Goal: Book appointment/travel/reservation

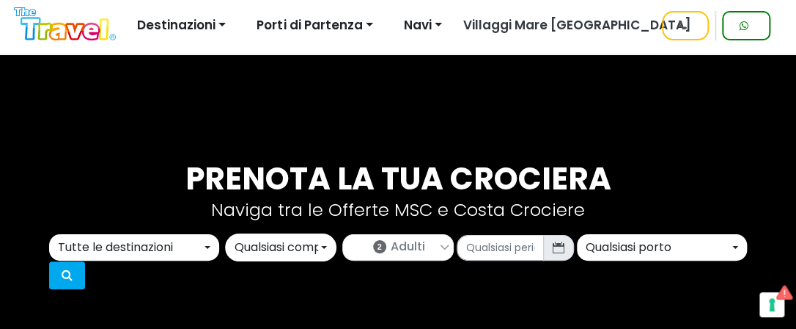
click at [734, 244] on button "Qualsiasi porto" at bounding box center [662, 247] width 170 height 26
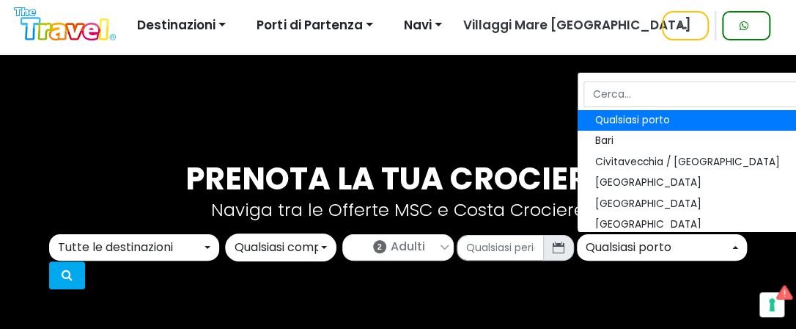
click at [735, 246] on button "Qualsiasi porto" at bounding box center [662, 247] width 170 height 26
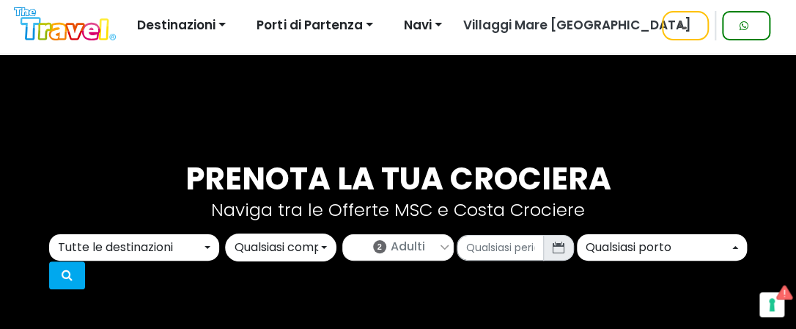
click at [735, 246] on button "Qualsiasi porto" at bounding box center [662, 247] width 170 height 26
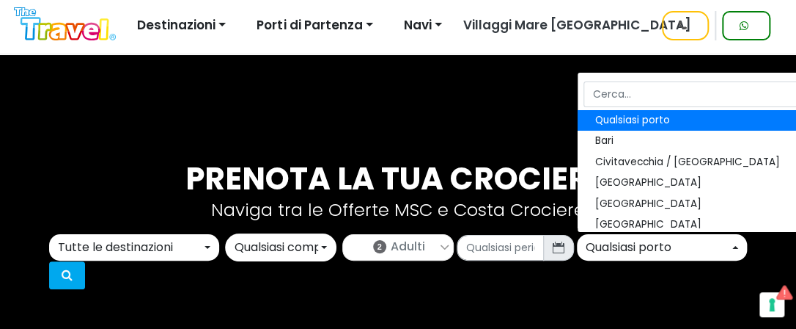
click at [735, 245] on button "Qualsiasi porto" at bounding box center [662, 247] width 170 height 26
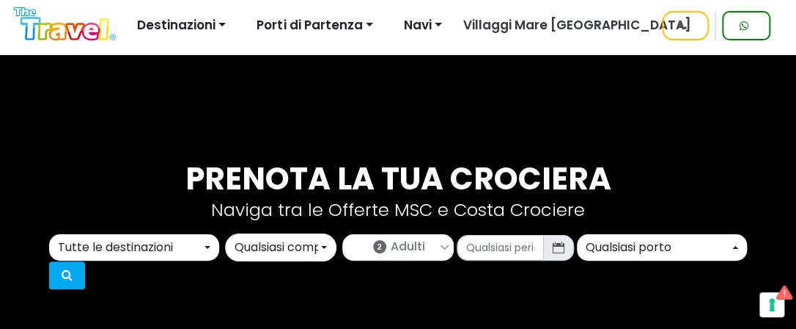
click at [735, 244] on button "Qualsiasi porto" at bounding box center [662, 247] width 170 height 26
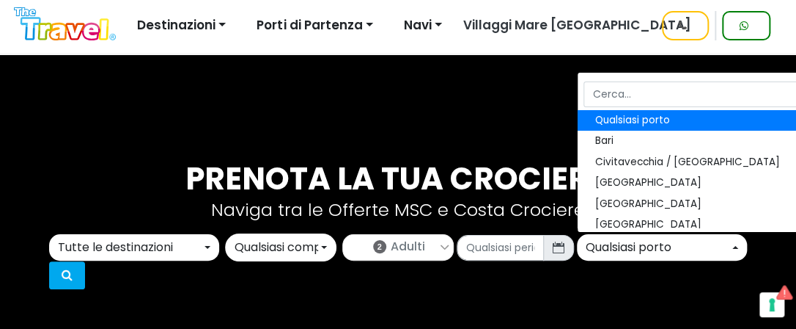
click at [733, 243] on button "Qualsiasi porto" at bounding box center [662, 247] width 170 height 26
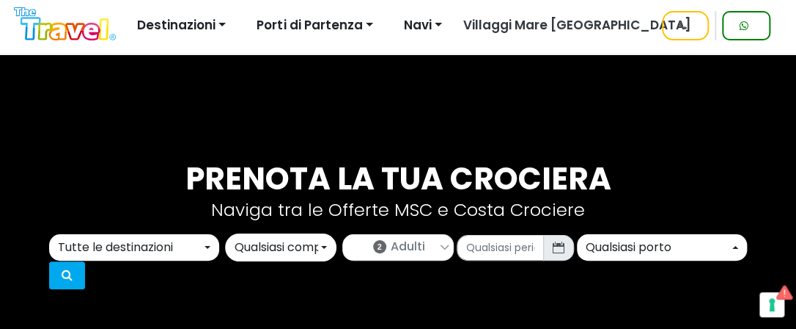
click at [731, 243] on button "Qualsiasi porto" at bounding box center [662, 247] width 170 height 26
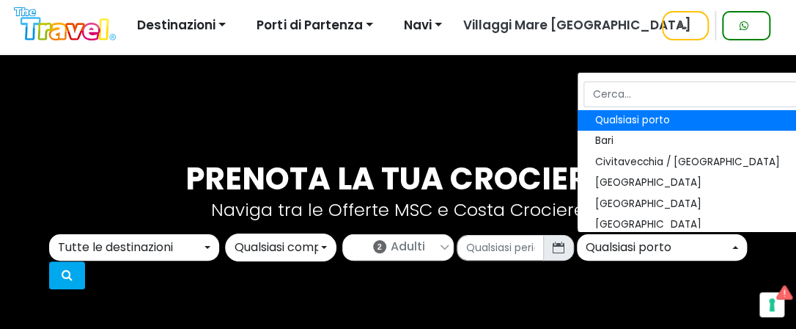
click at [730, 243] on button "Qualsiasi porto" at bounding box center [662, 247] width 170 height 26
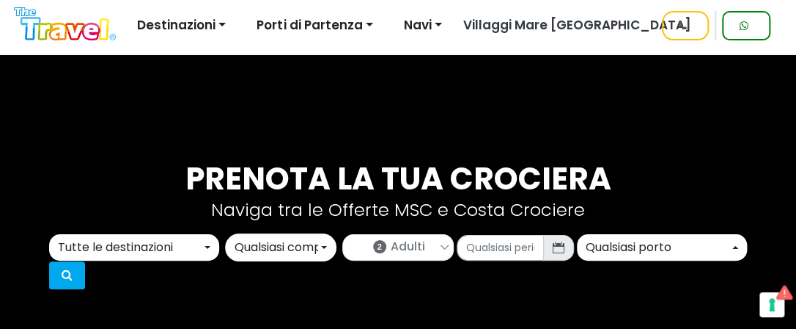
click at [730, 243] on button "Qualsiasi porto" at bounding box center [662, 247] width 170 height 26
